Goal: Check status: Check status

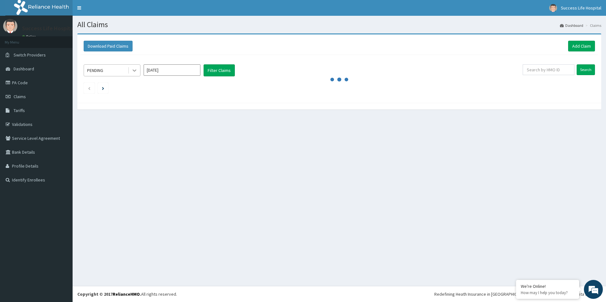
click at [136, 71] on icon at bounding box center [134, 70] width 6 height 6
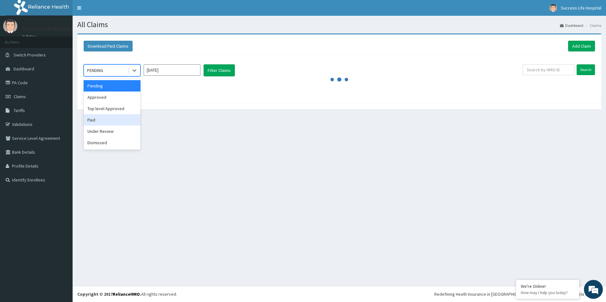
click at [117, 116] on div "Paid" at bounding box center [112, 119] width 57 height 11
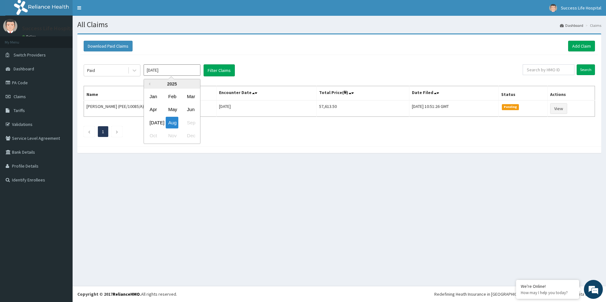
click at [165, 72] on input "Aug 2025" at bounding box center [172, 69] width 57 height 11
click at [173, 111] on div "May" at bounding box center [172, 110] width 13 height 12
click at [221, 68] on button "Filter Claims" at bounding box center [219, 70] width 31 height 12
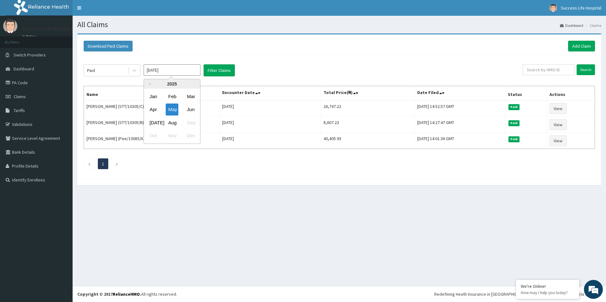
click at [188, 71] on input "May 2025" at bounding box center [172, 69] width 57 height 11
click at [154, 110] on div "Apr" at bounding box center [153, 110] width 13 height 12
type input "Apr 2025"
click at [207, 72] on button "Filter Claims" at bounding box center [219, 70] width 31 height 12
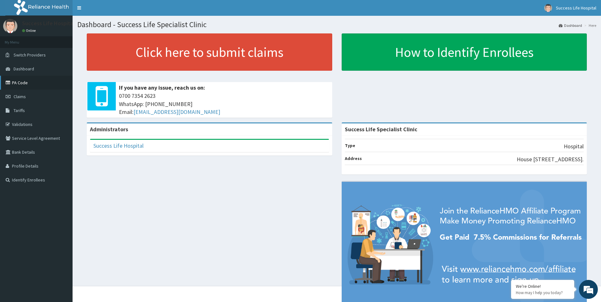
click at [15, 82] on link "PA Code" at bounding box center [36, 83] width 73 height 14
